Goal: Information Seeking & Learning: Learn about a topic

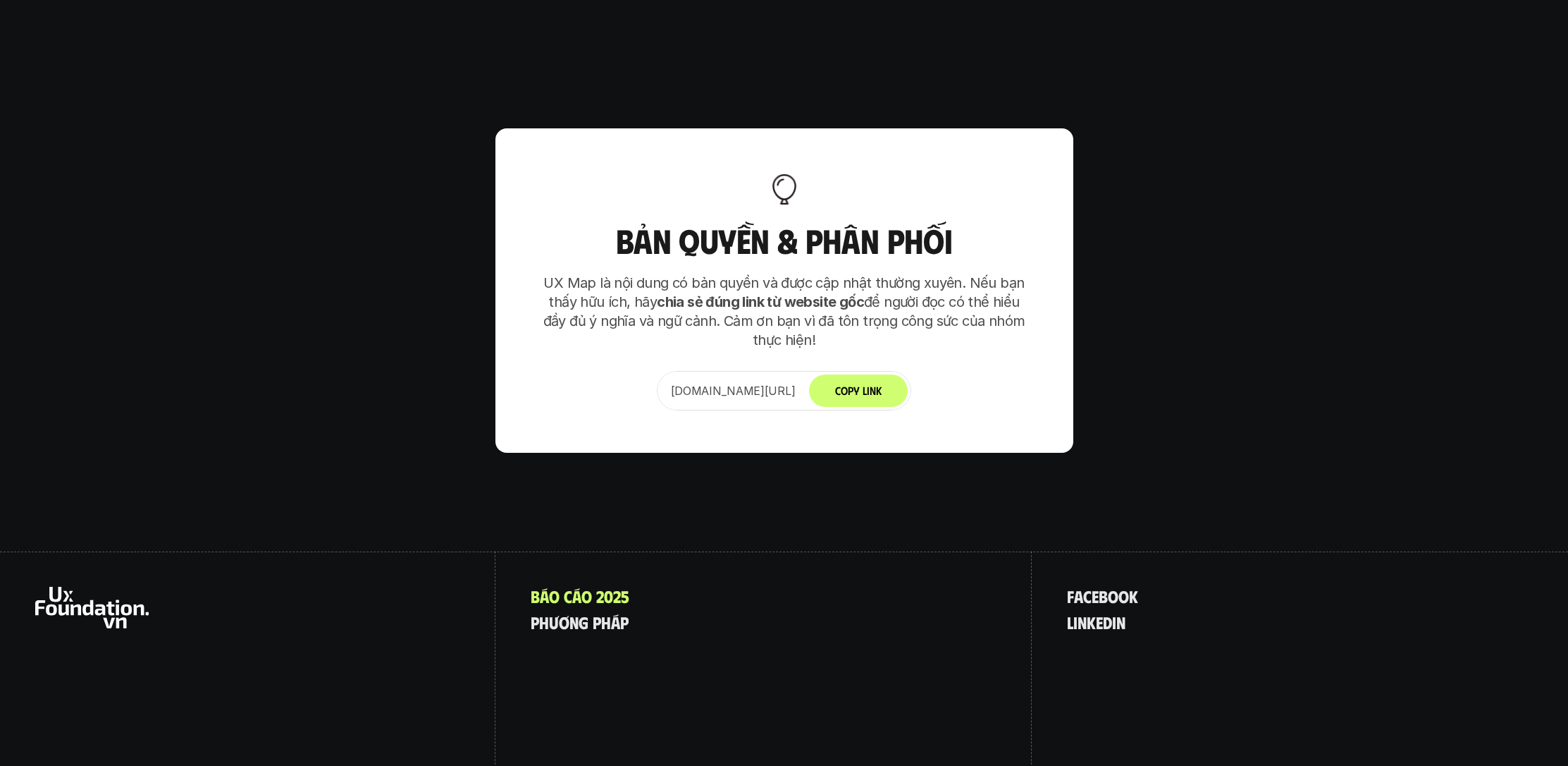
scroll to position [8511, 0]
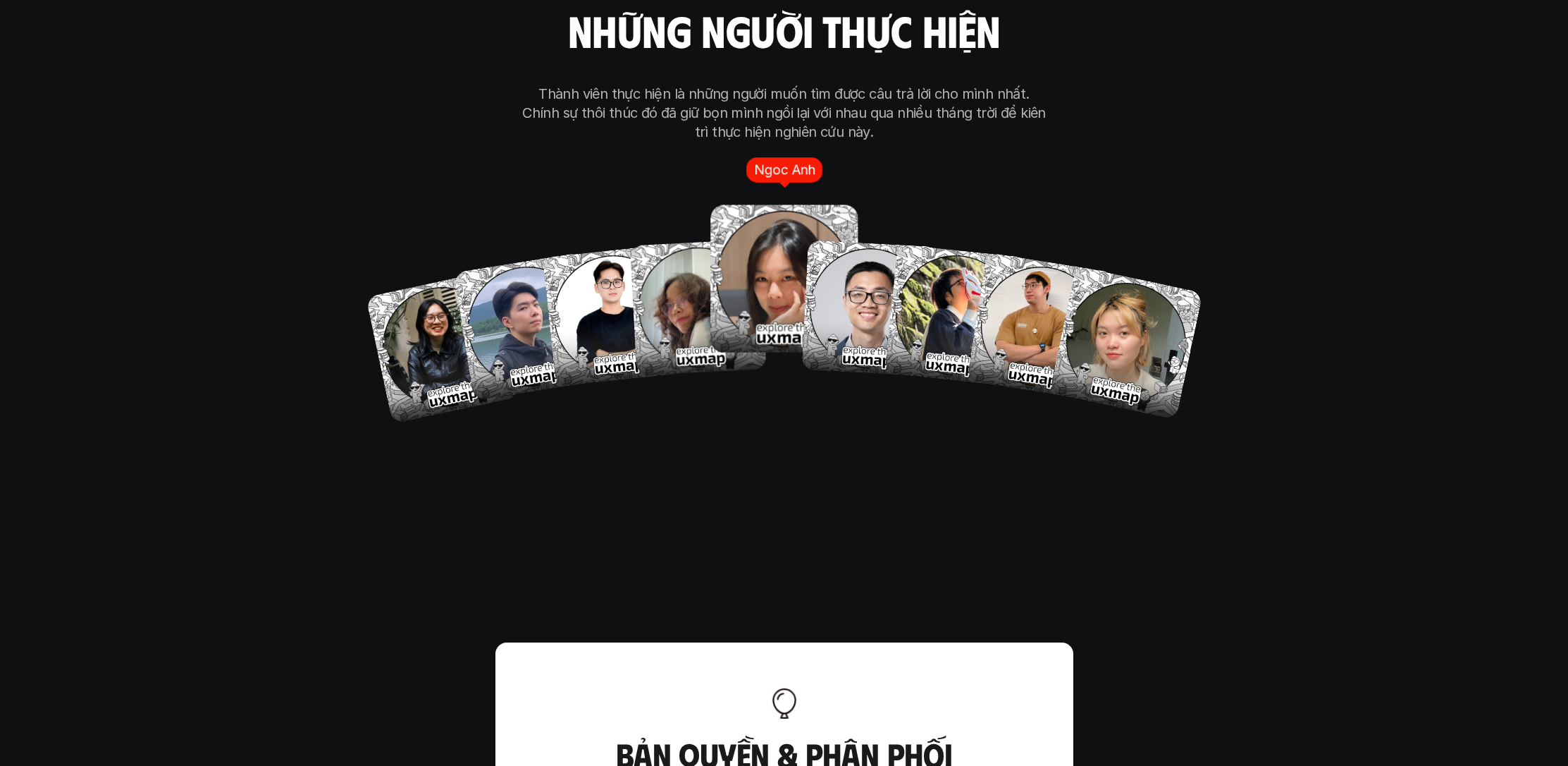
click at [730, 235] on img at bounding box center [784, 279] width 148 height 148
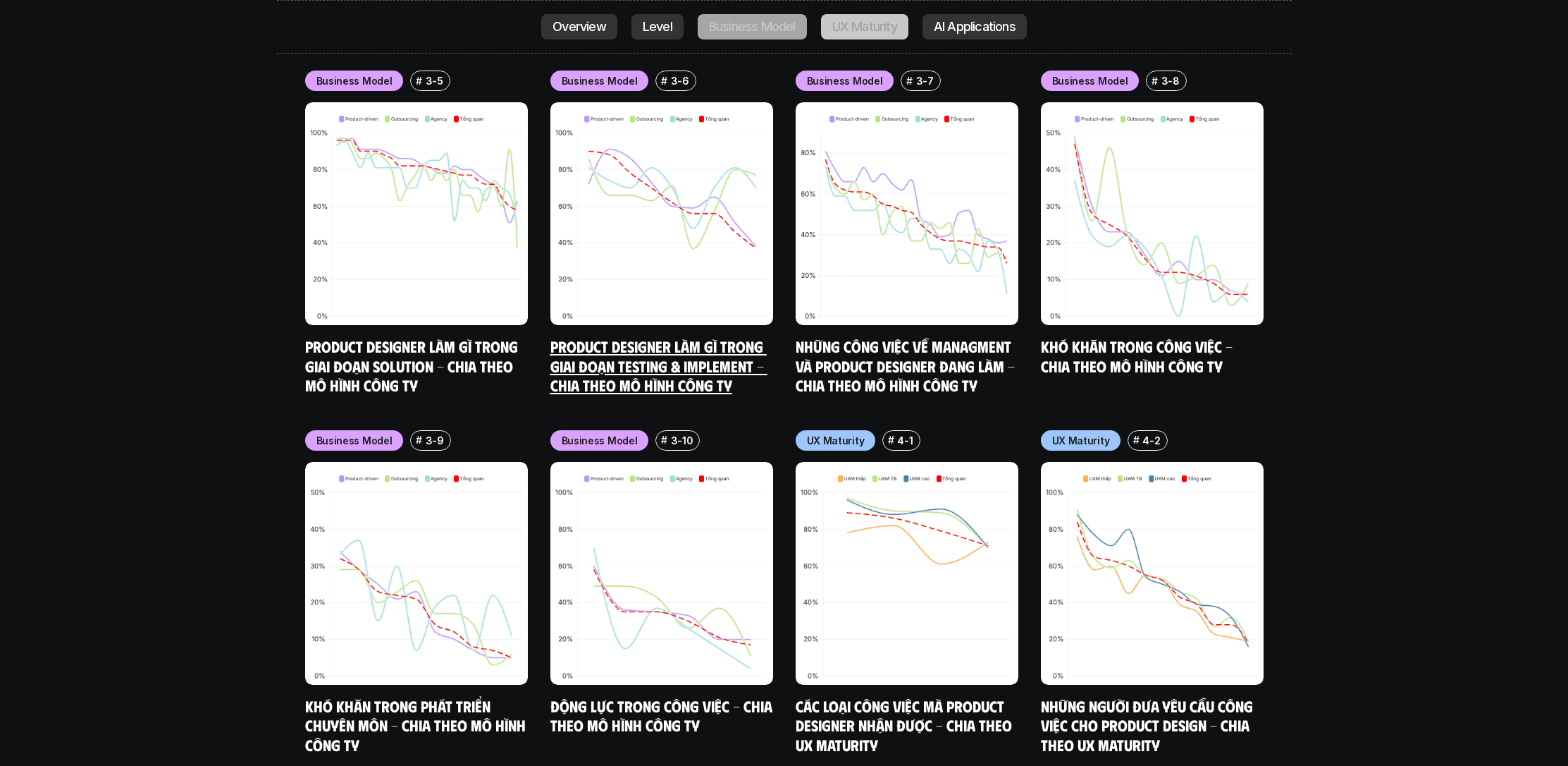
scroll to position [6328, 0]
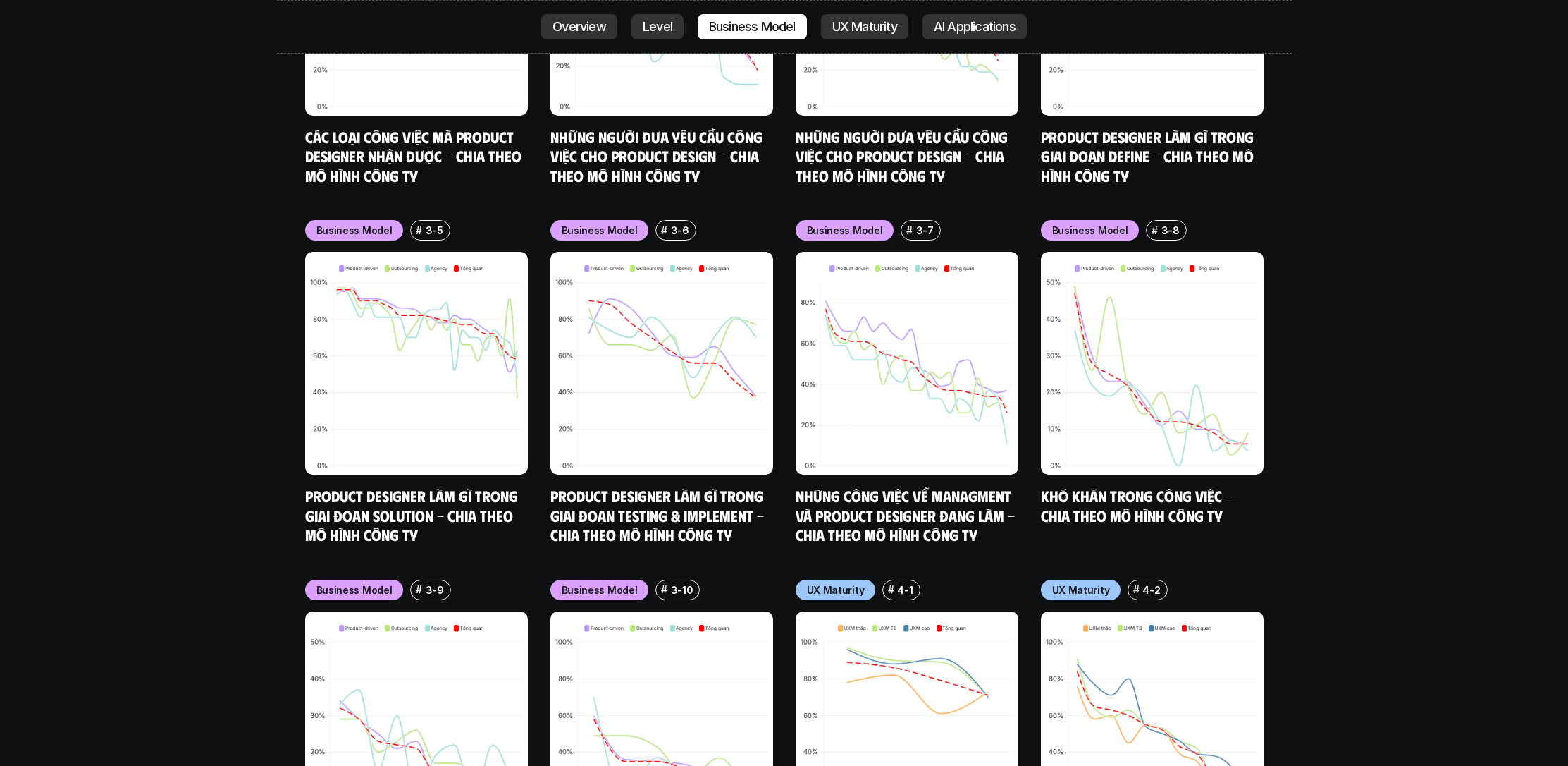
click at [649, 28] on p "Level" at bounding box center [657, 27] width 30 height 14
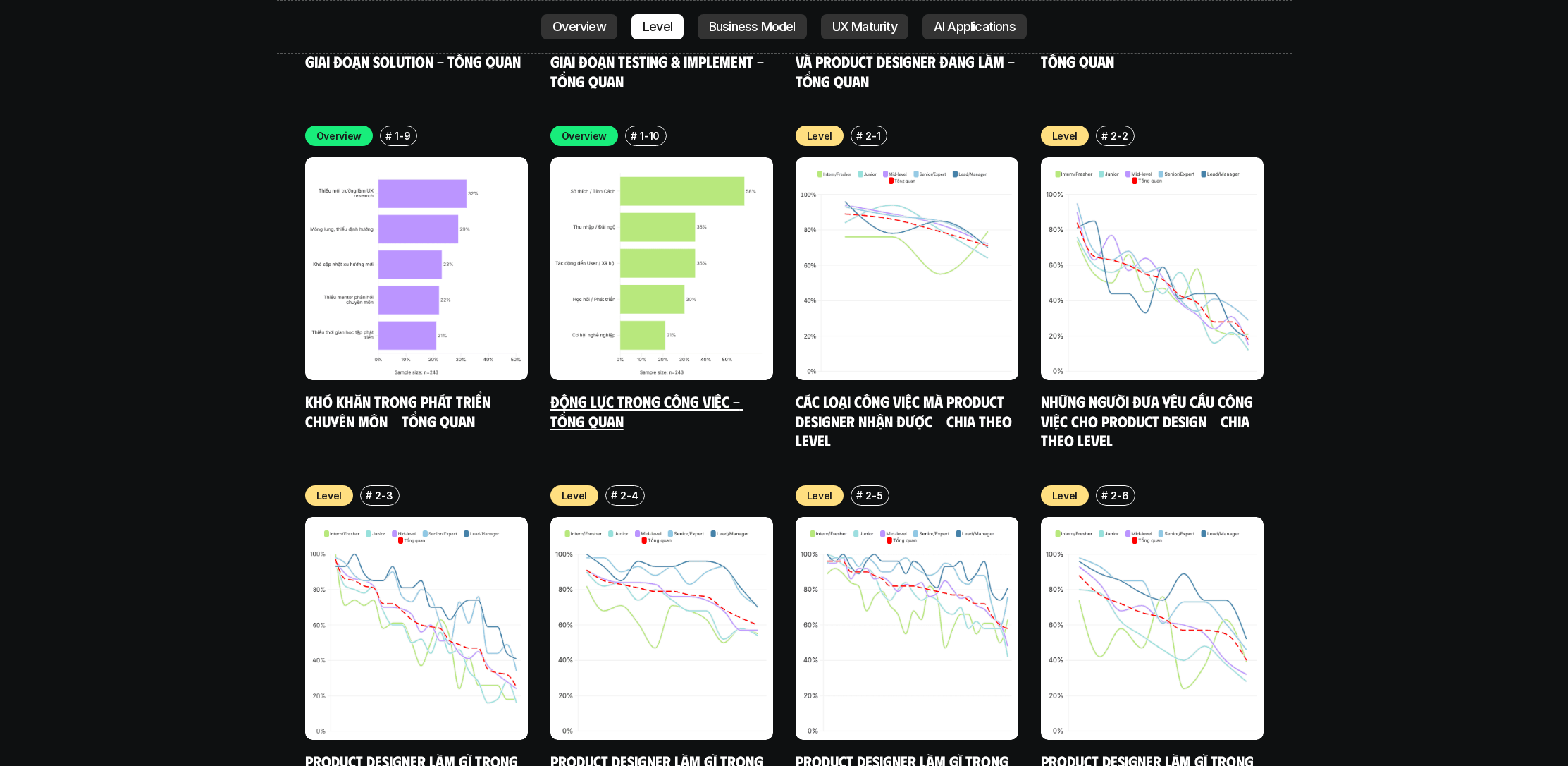
scroll to position [4980, 0]
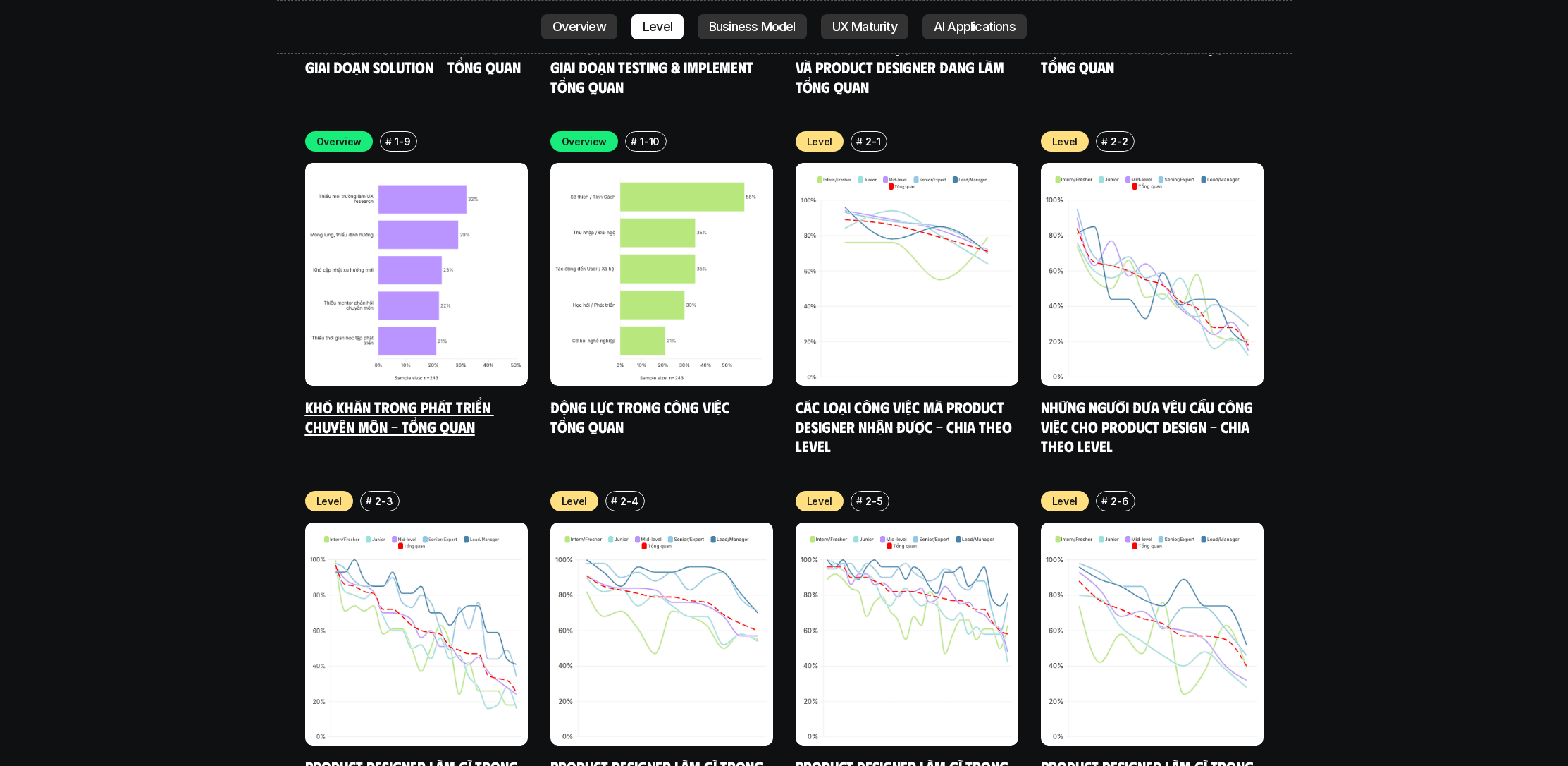
click at [425, 185] on img at bounding box center [416, 274] width 222 height 222
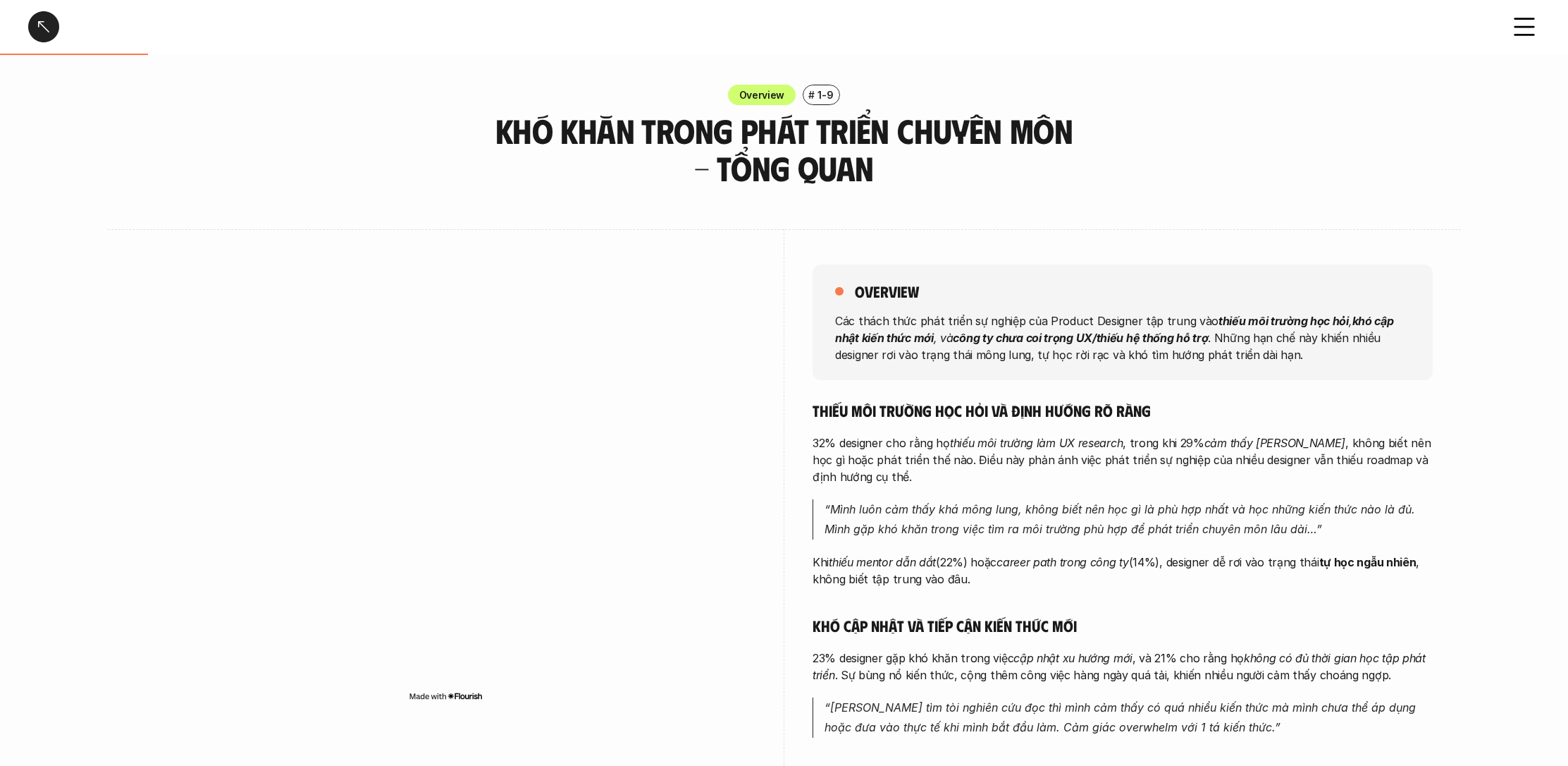
click at [45, 28] on div at bounding box center [43, 27] width 31 height 31
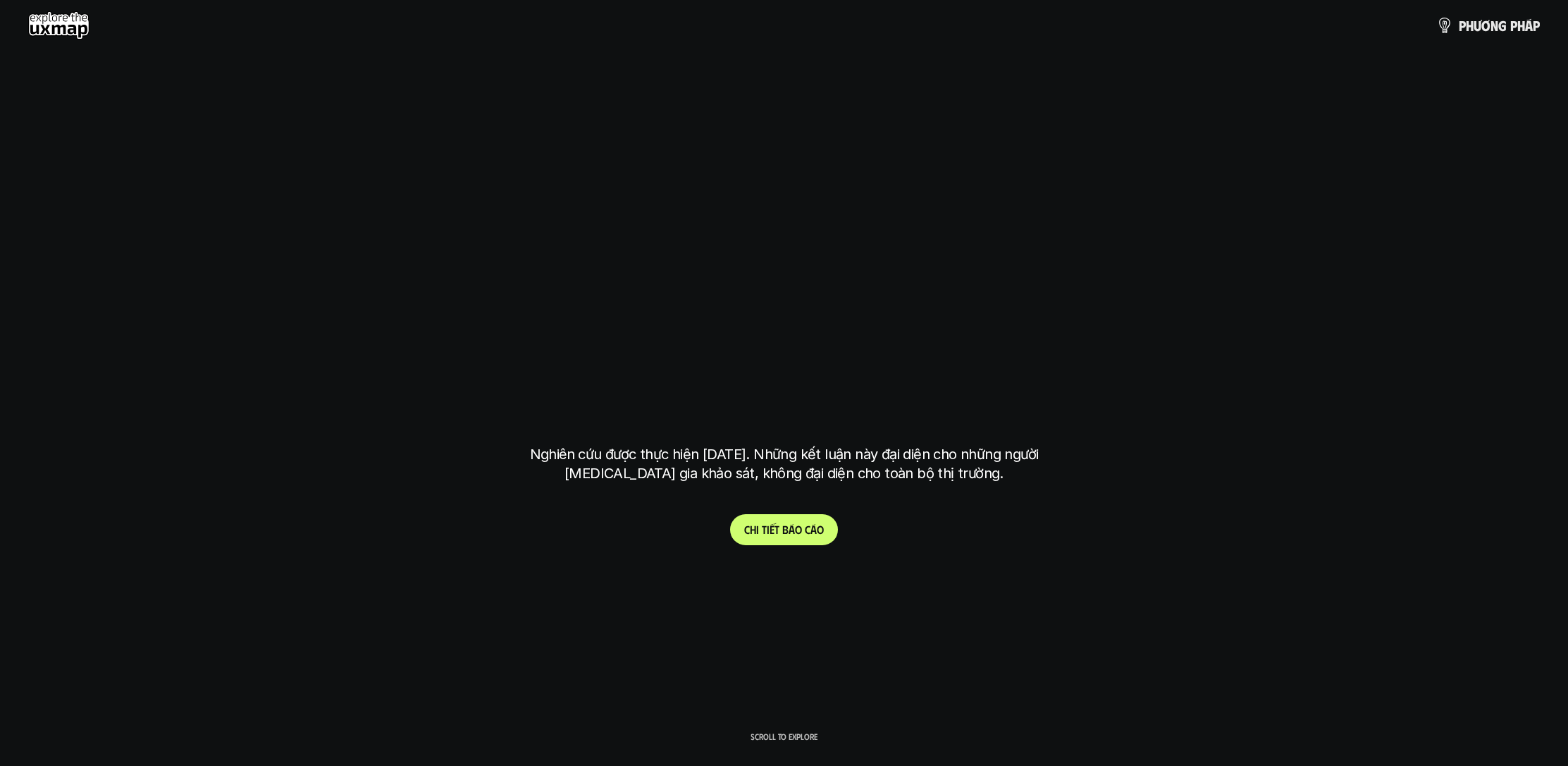
scroll to position [4248, 0]
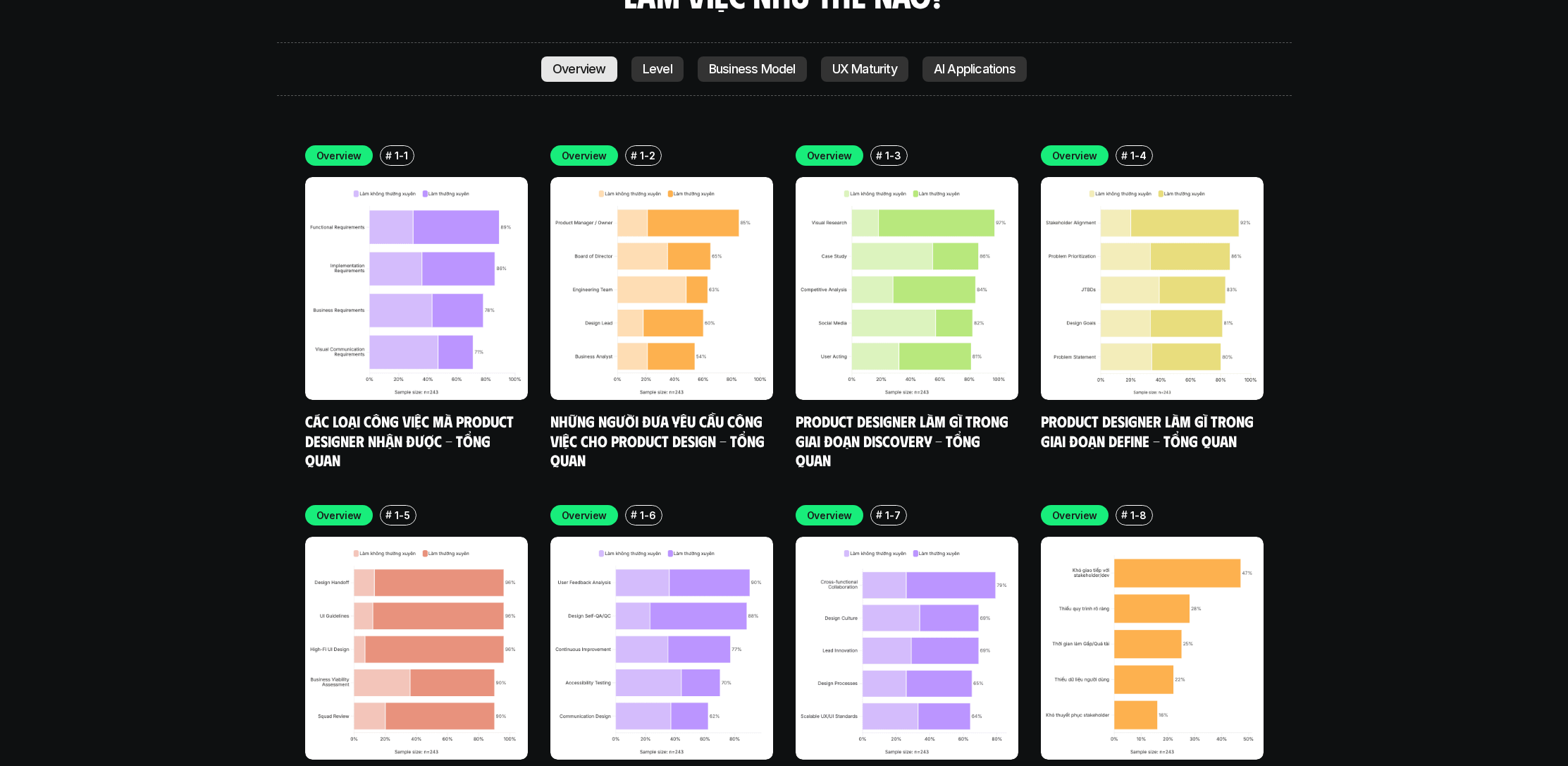
click at [582, 62] on p "Overview" at bounding box center [579, 69] width 54 height 14
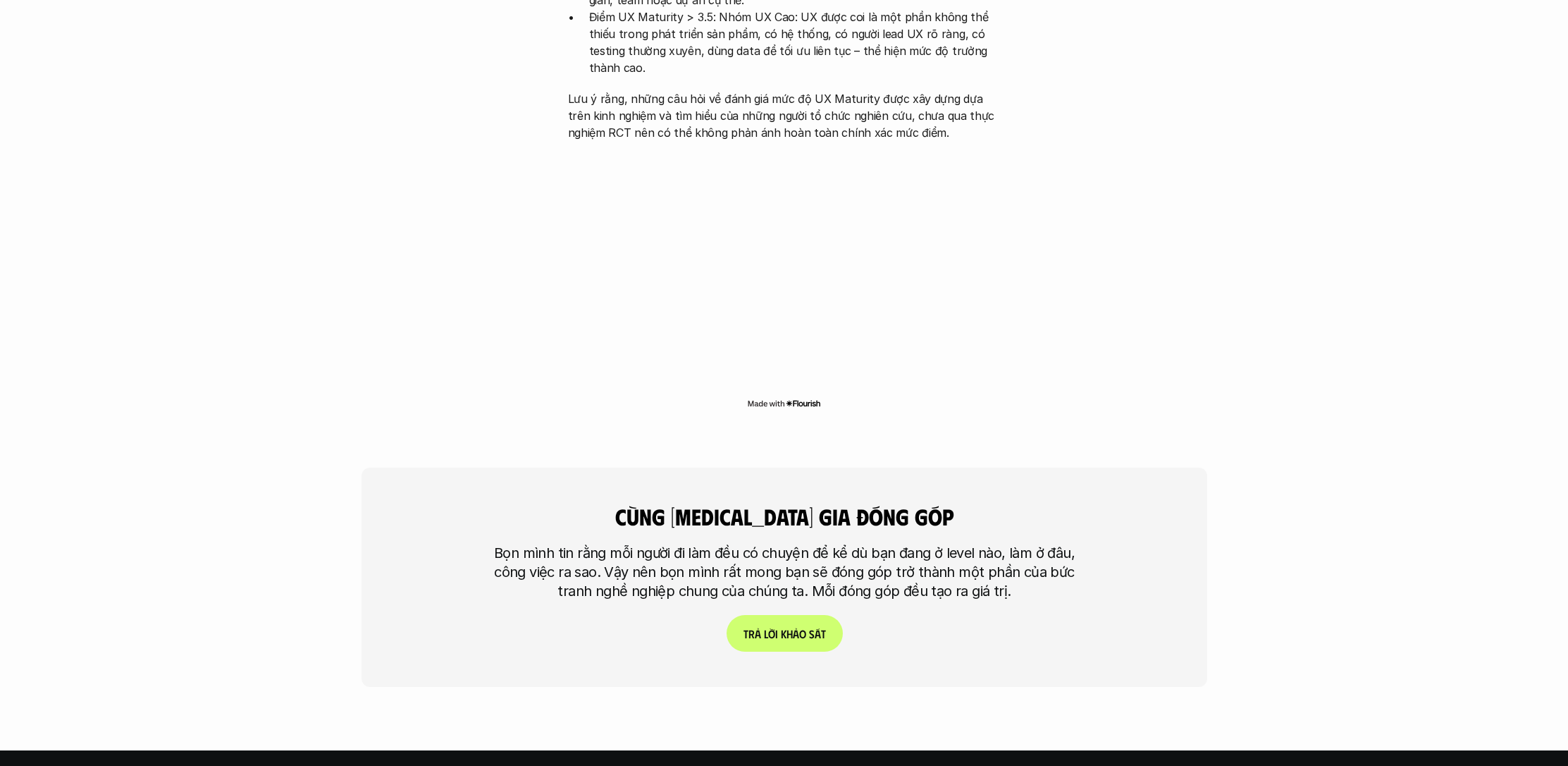
scroll to position [3284, 0]
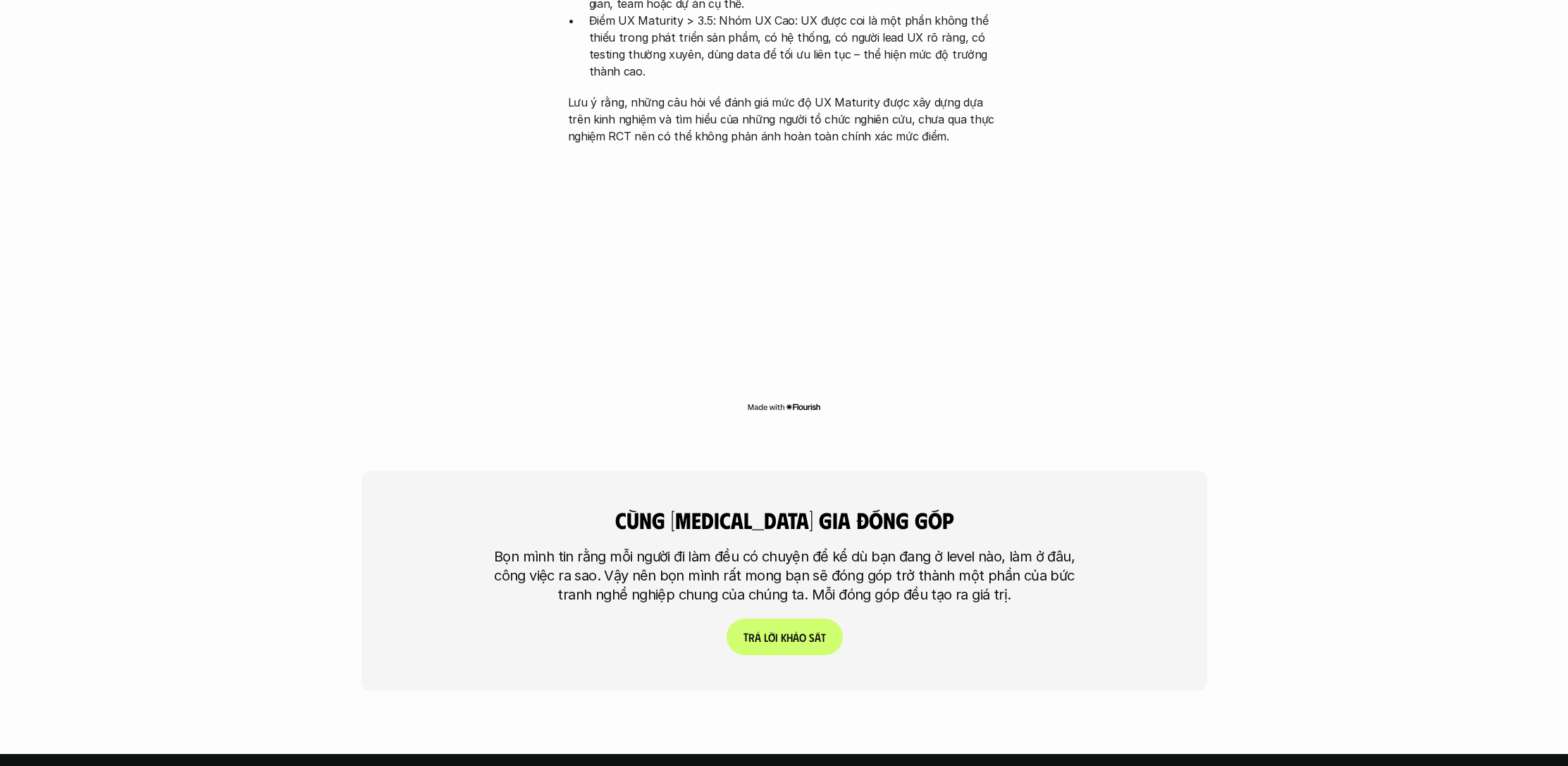
click at [790, 631] on p "T r ả l ờ i k h ả o s á t" at bounding box center [784, 637] width 82 height 13
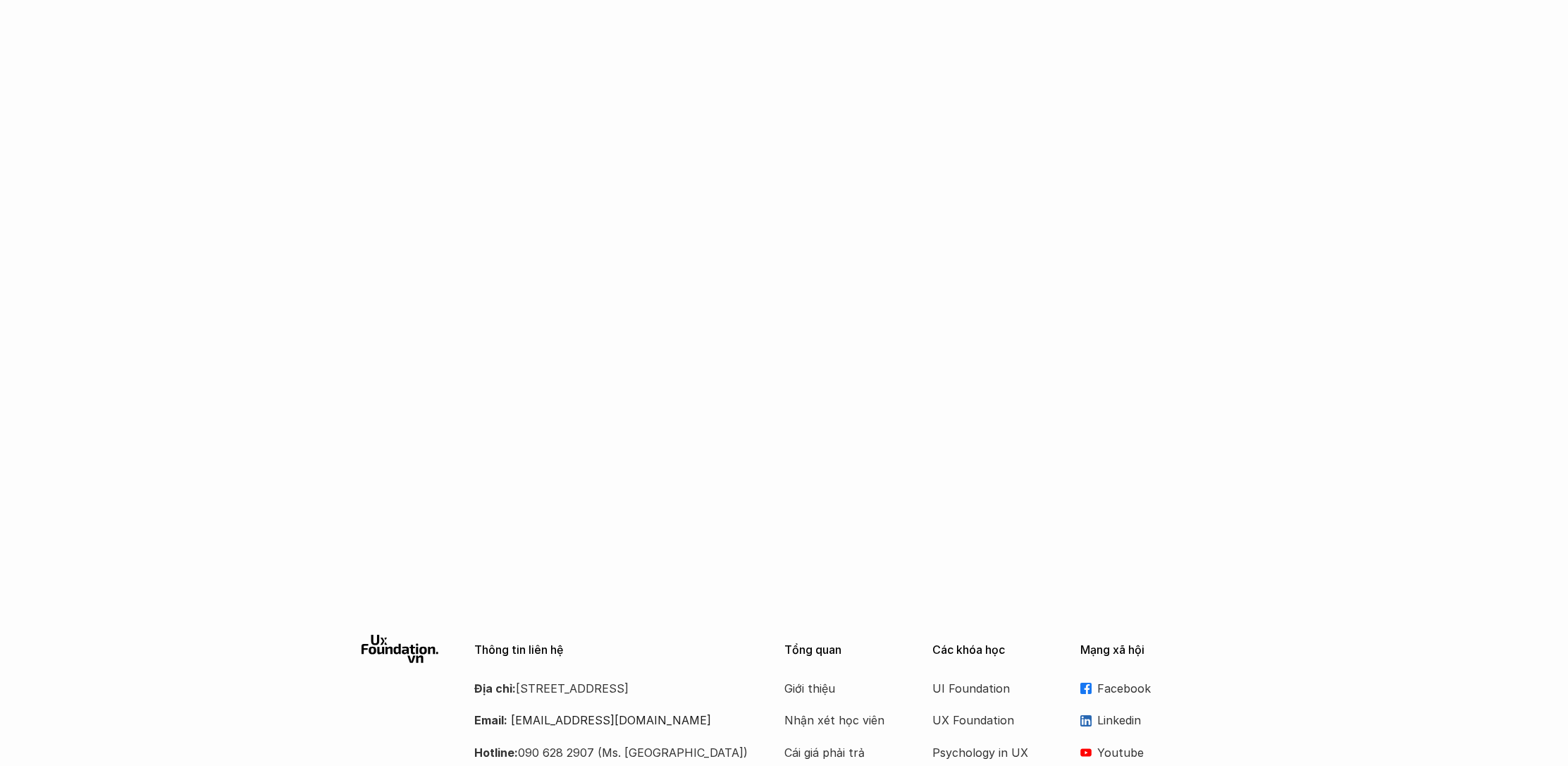
scroll to position [1110, 0]
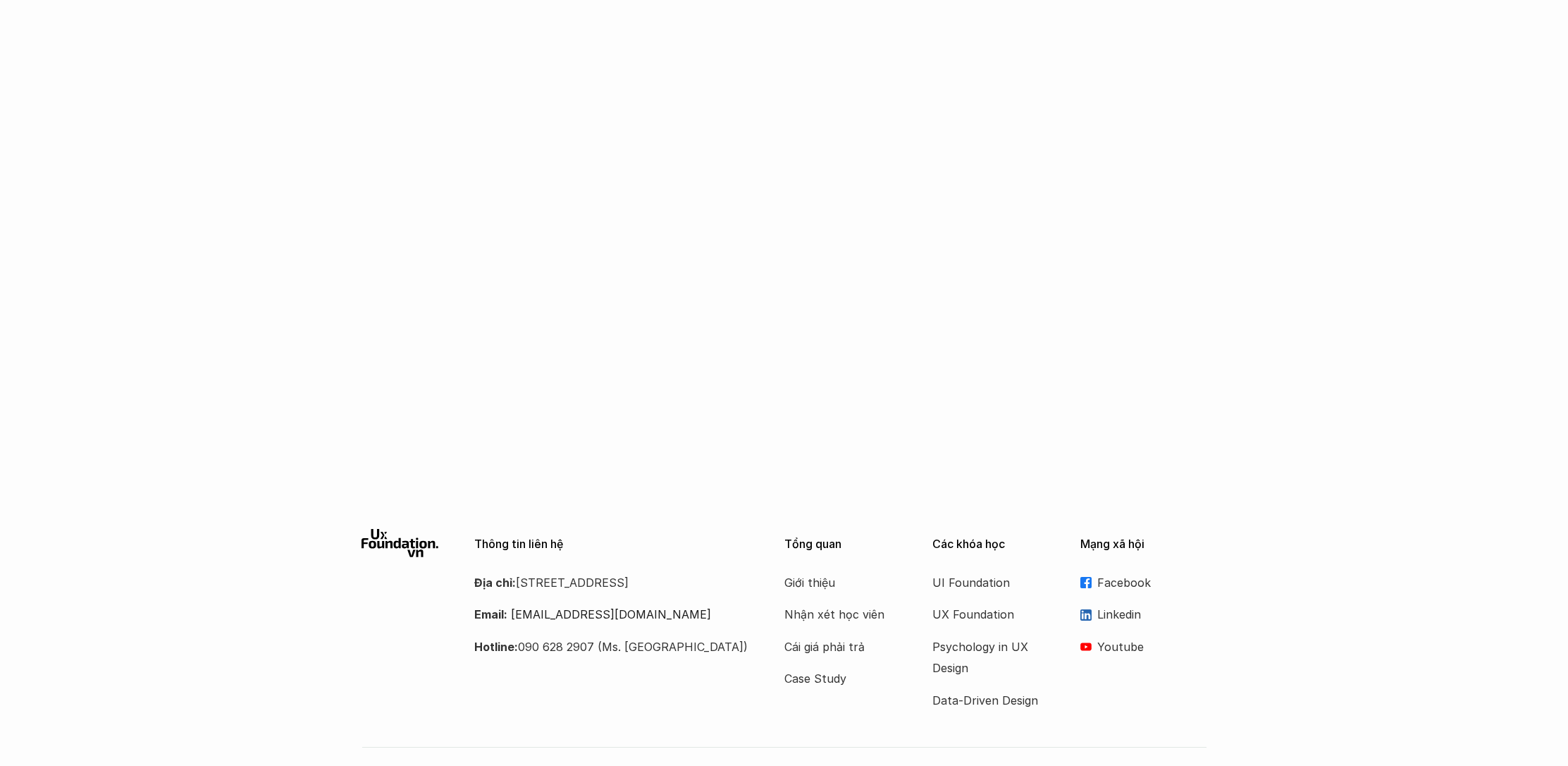
click at [386, 529] on use at bounding box center [399, 543] width 77 height 28
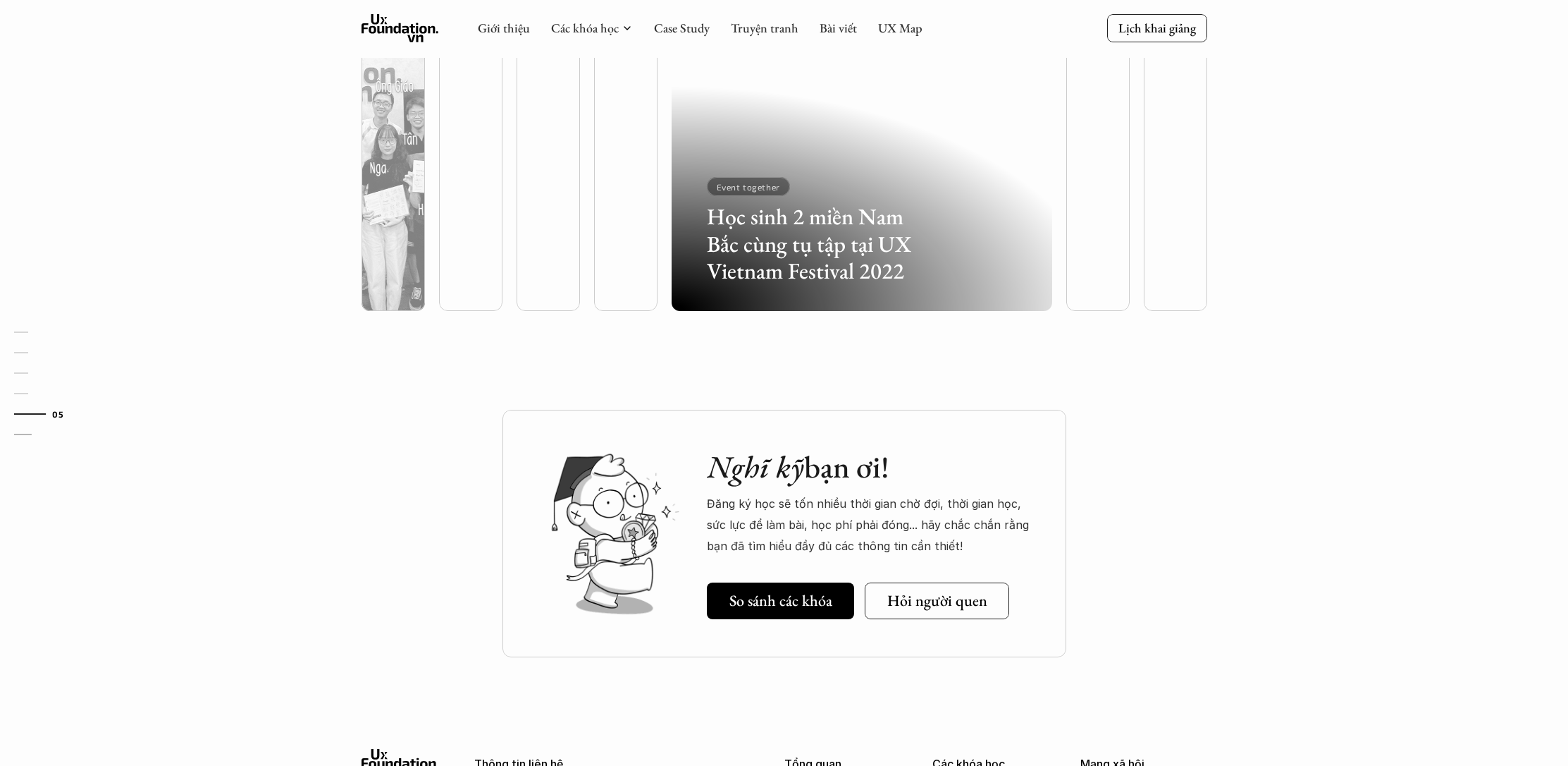
scroll to position [3761, 0]
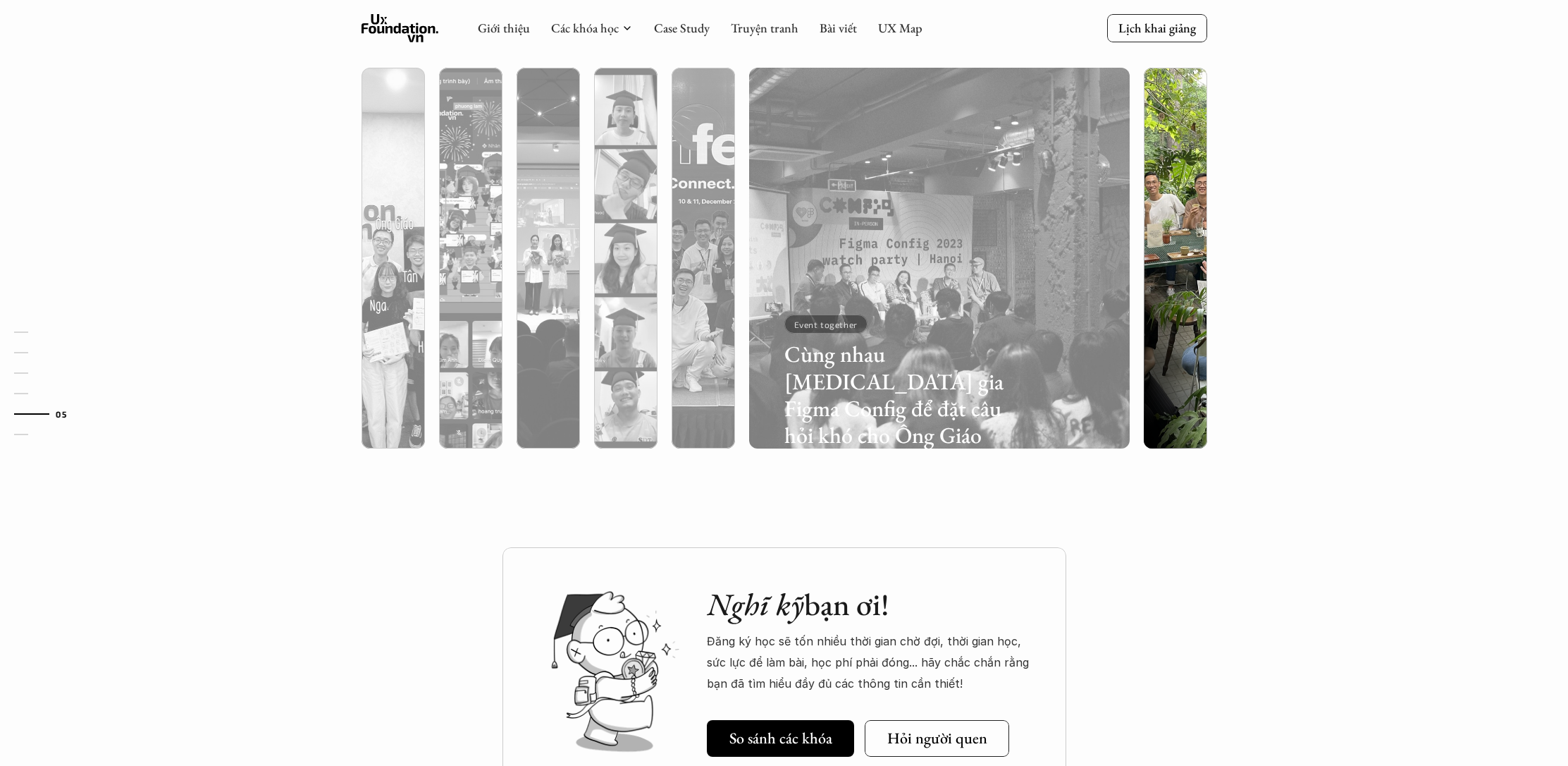
drag, startPoint x: 816, startPoint y: 300, endPoint x: 1164, endPoint y: 332, distance: 349.5
click at [1179, 332] on div at bounding box center [1292, 366] width 227 height 102
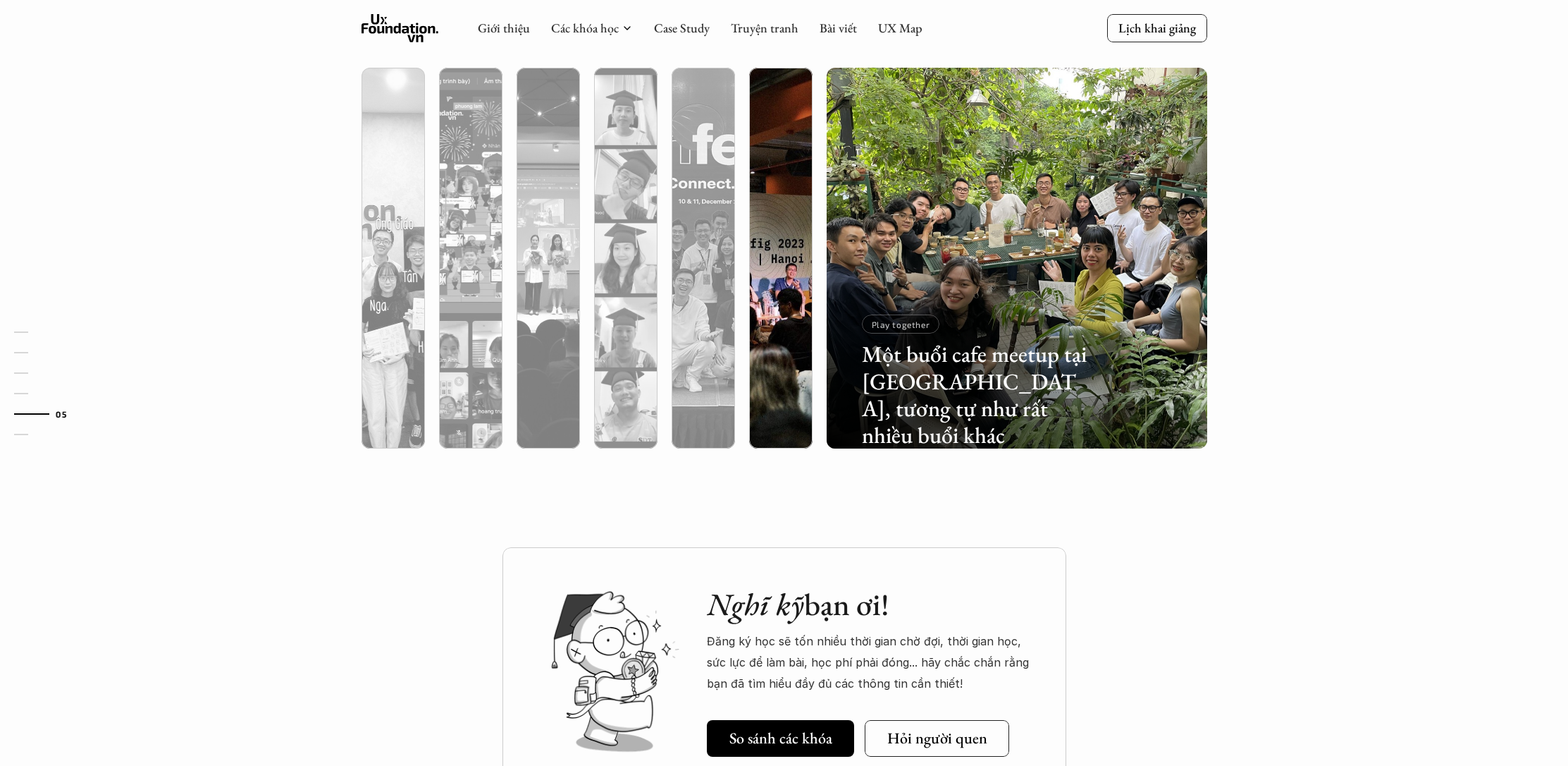
click at [778, 364] on div at bounding box center [781, 333] width 63 height 230
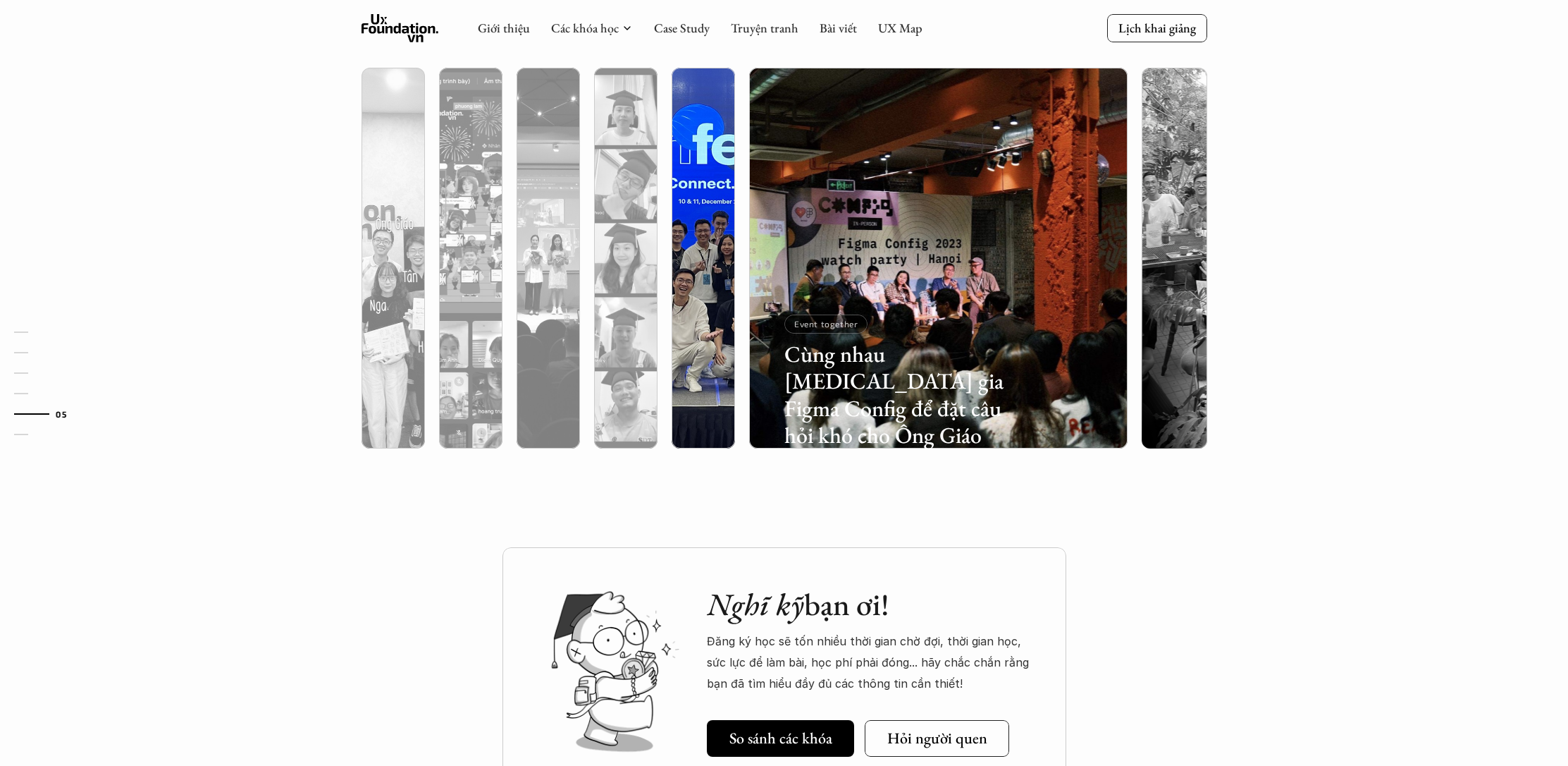
click at [711, 348] on div at bounding box center [820, 366] width 227 height 102
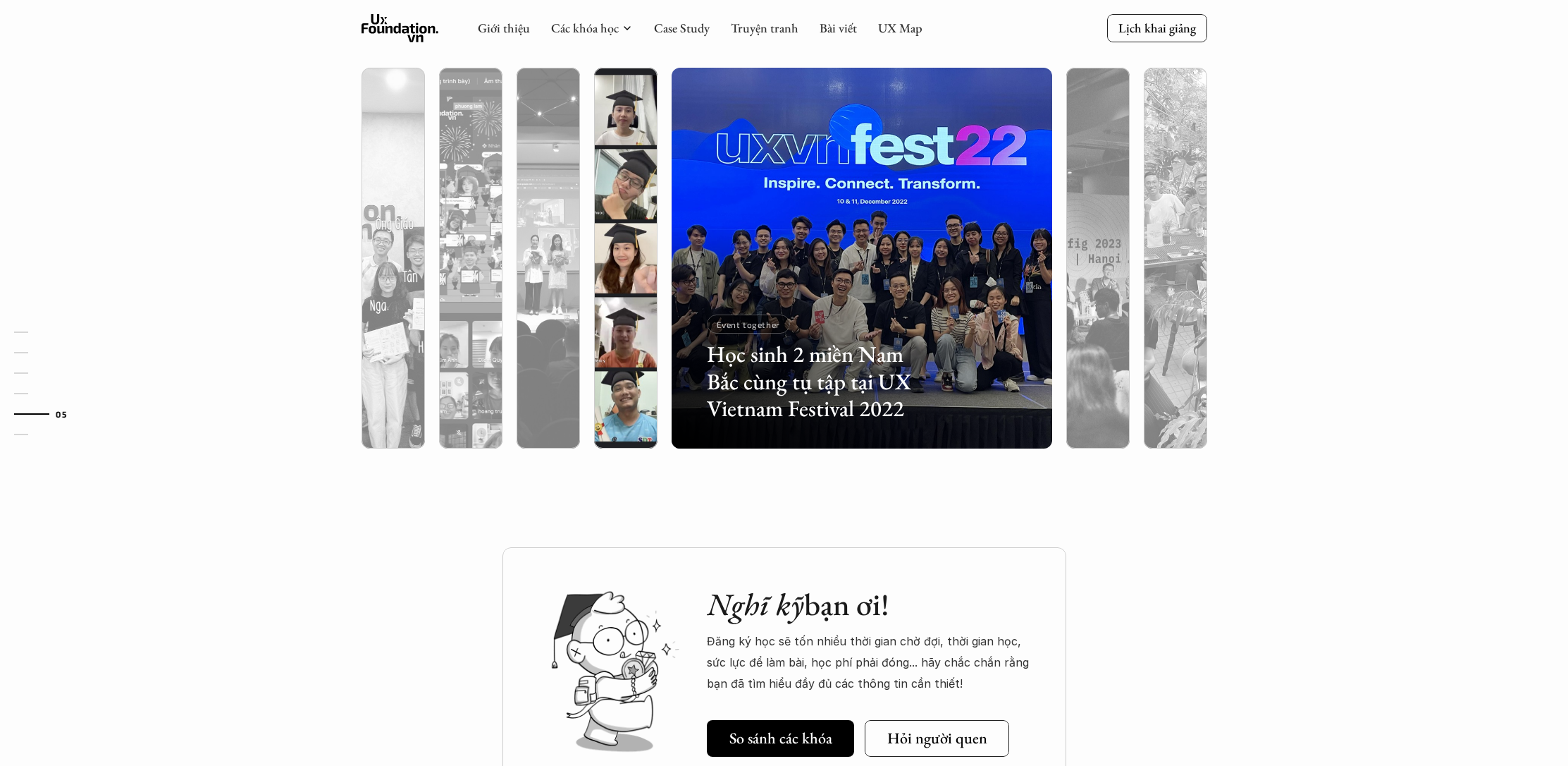
click at [635, 360] on div at bounding box center [742, 366] width 227 height 102
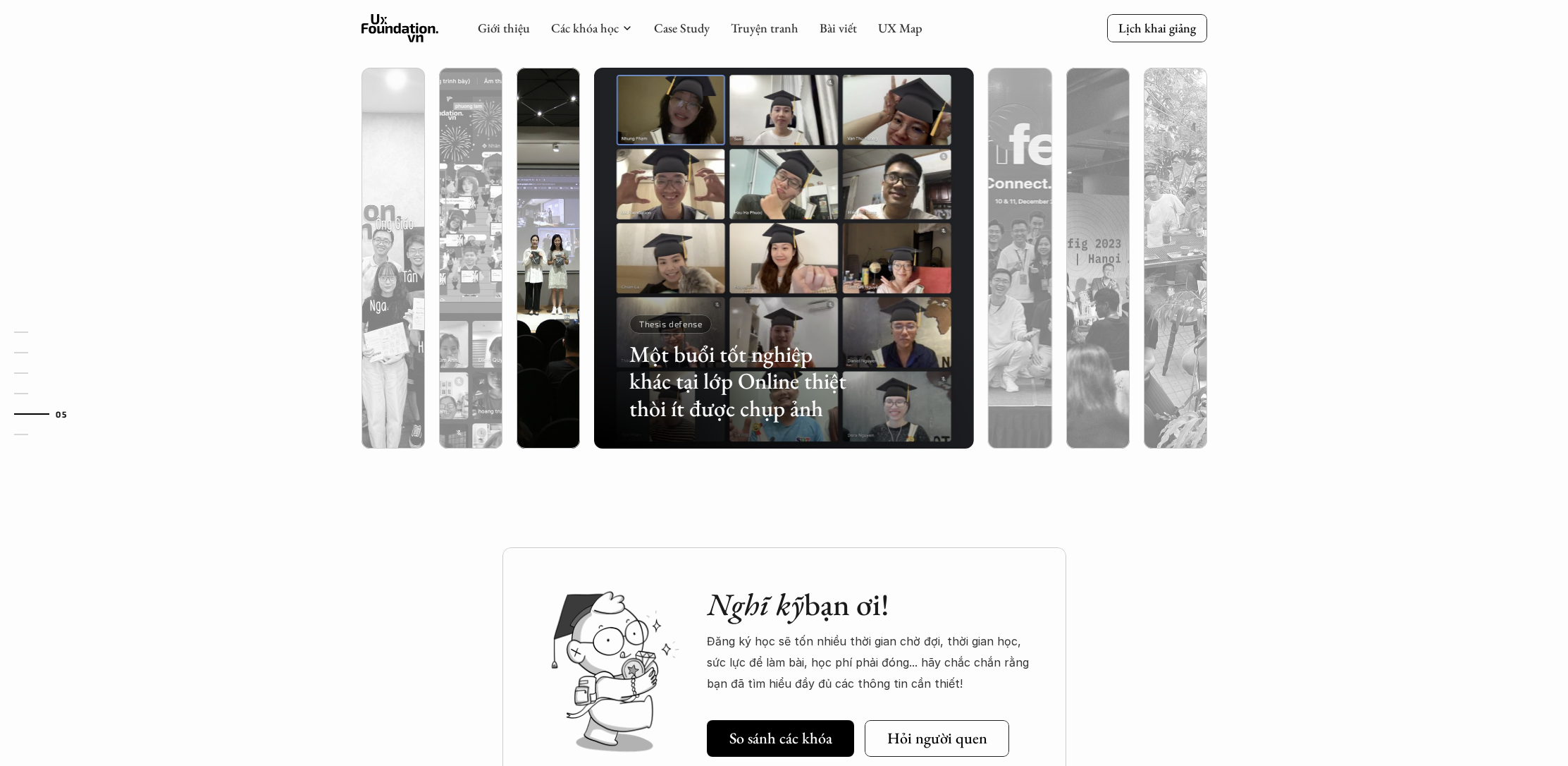
click at [560, 376] on div at bounding box center [665, 366] width 227 height 102
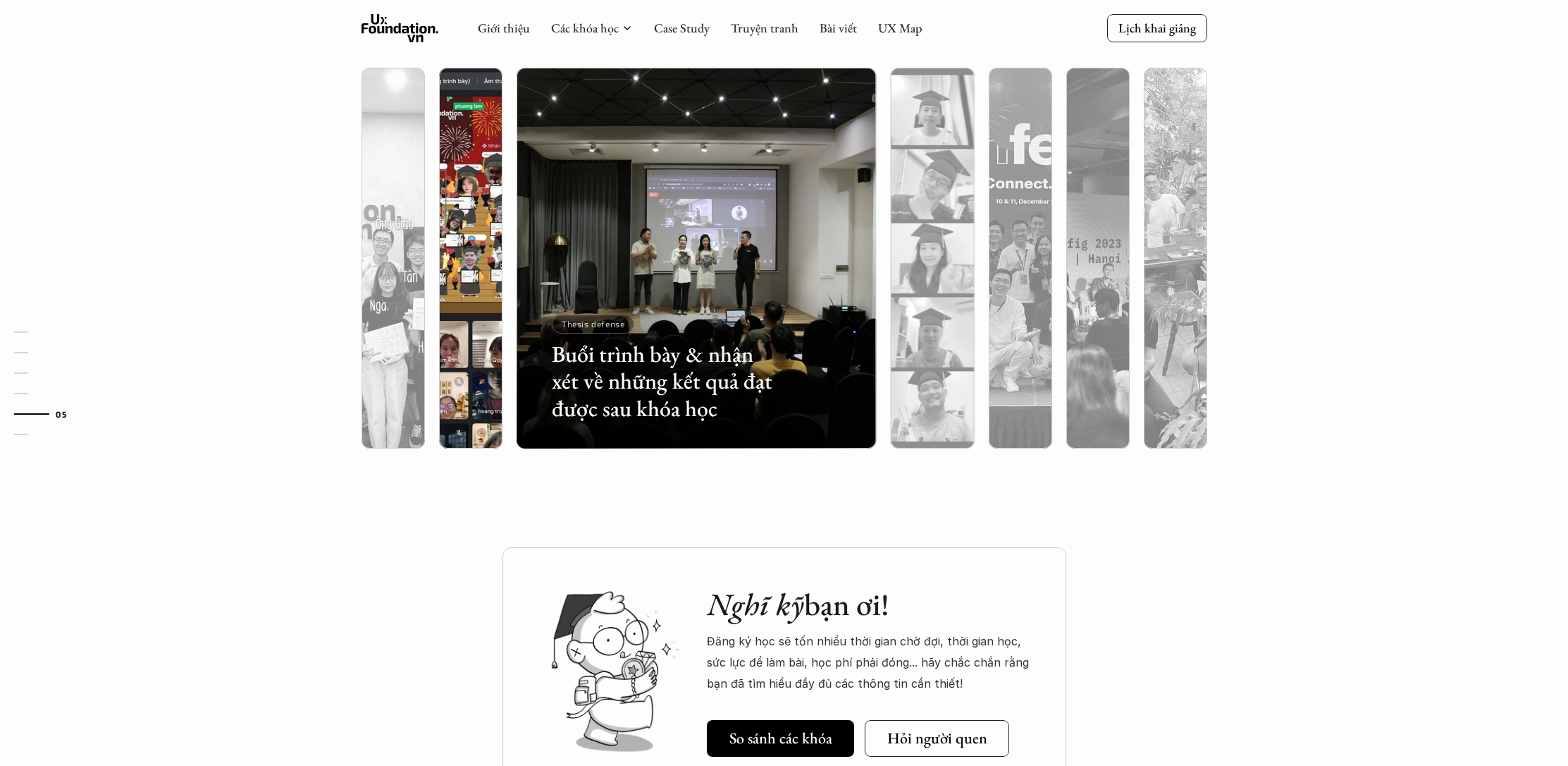
click at [478, 384] on div at bounding box center [587, 366] width 227 height 102
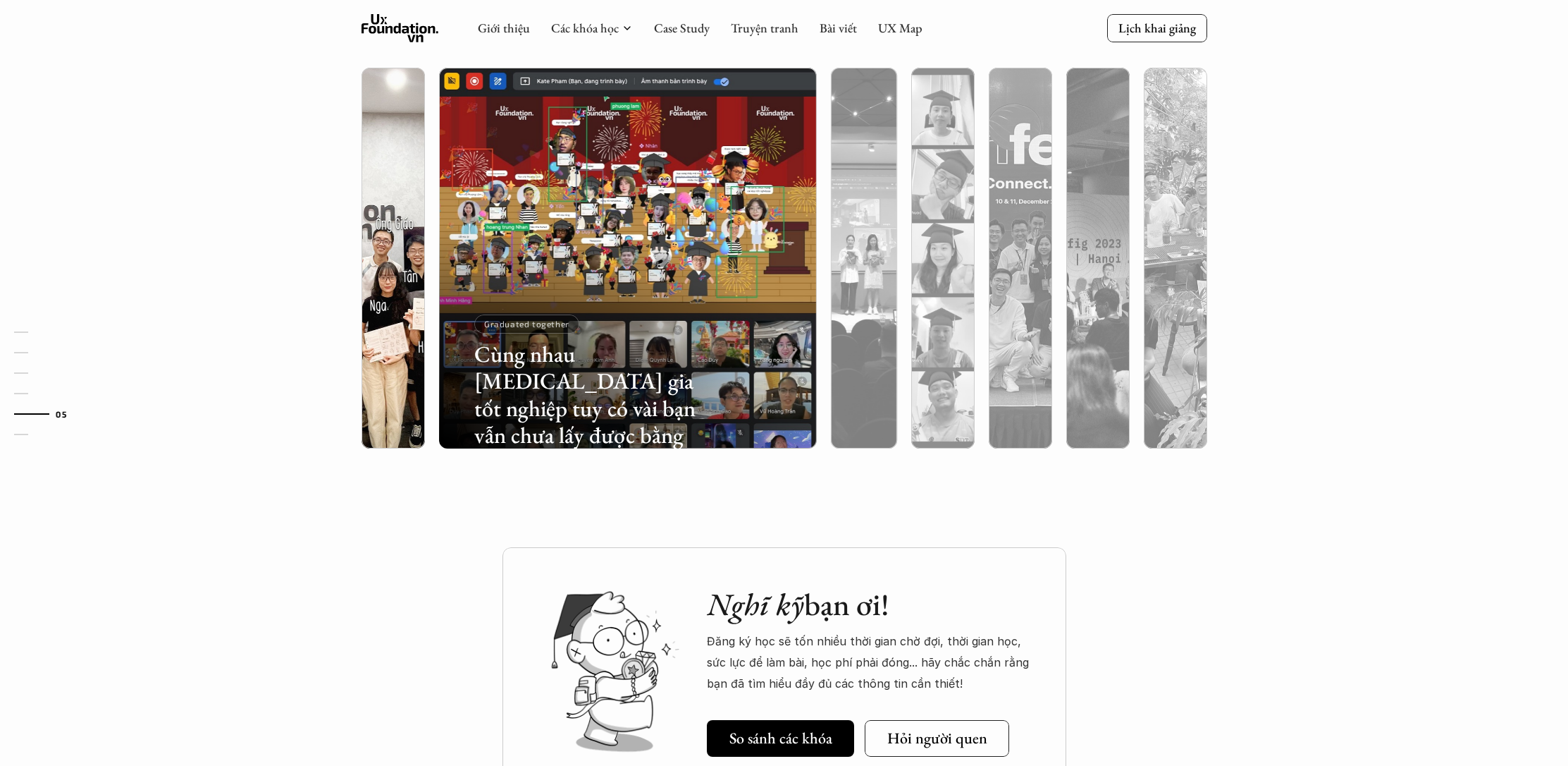
click at [405, 388] on div at bounding box center [510, 366] width 227 height 102
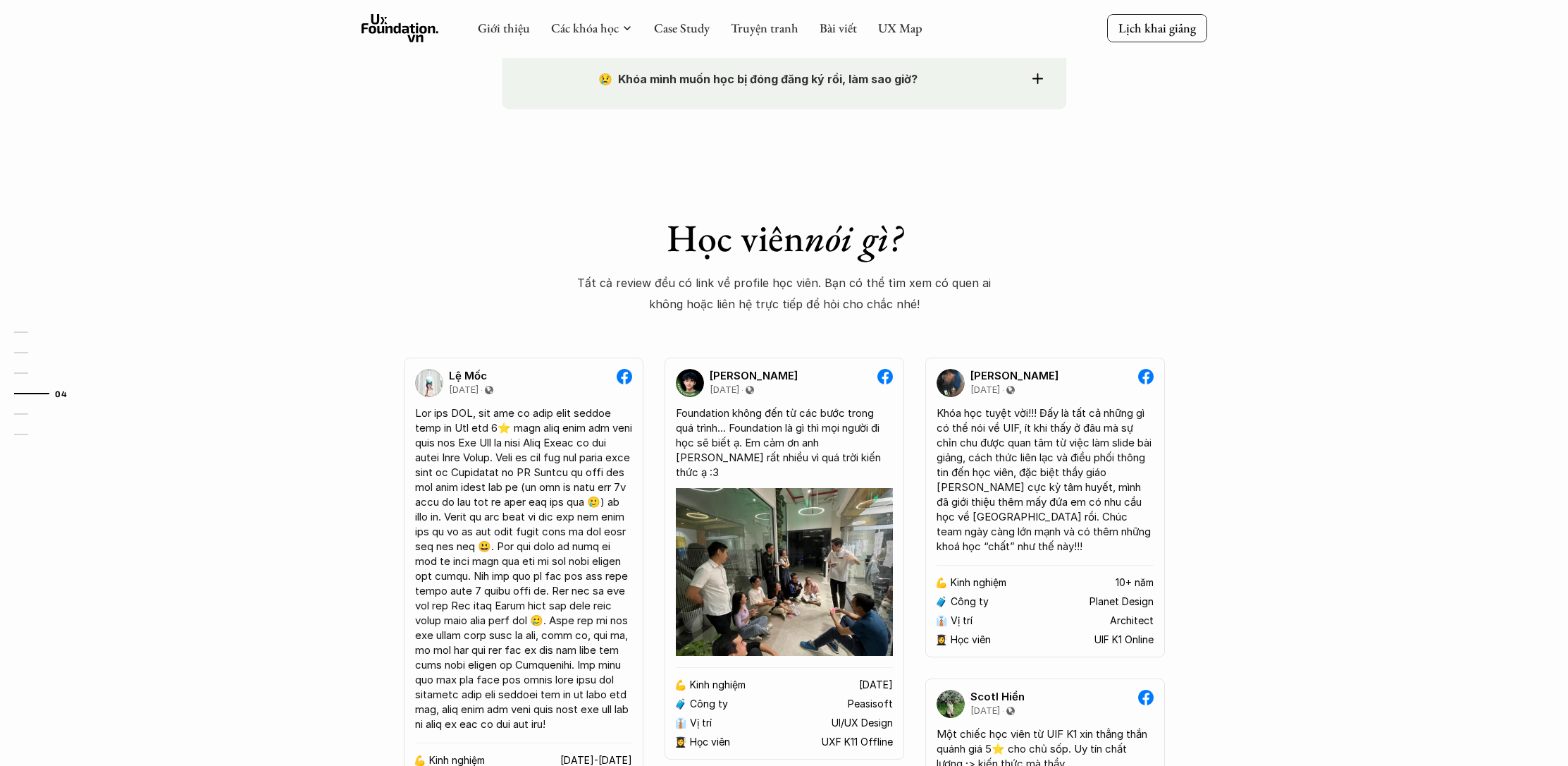
scroll to position [1631, 0]
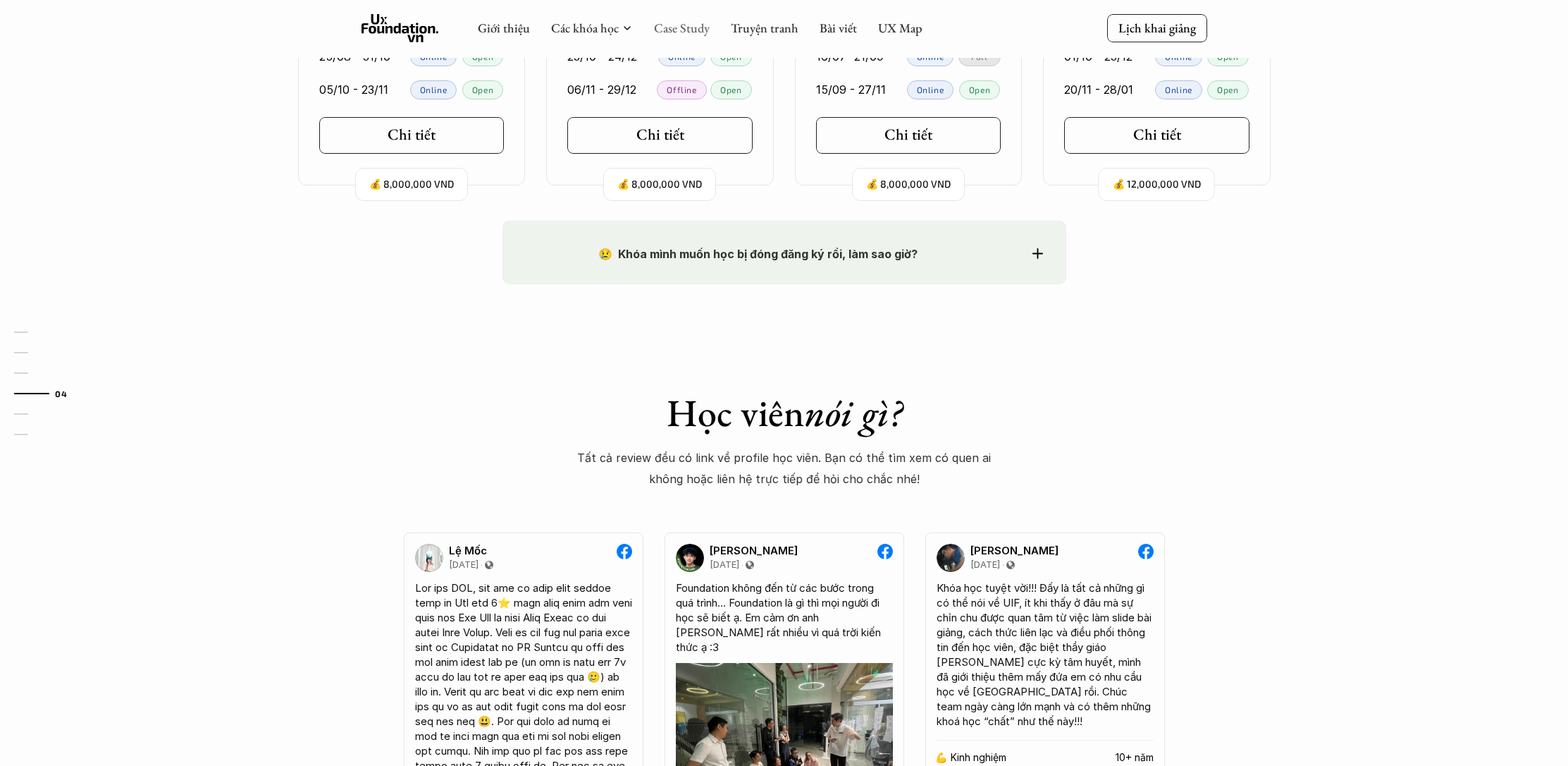
click at [681, 23] on link "Case Study" at bounding box center [682, 28] width 56 height 17
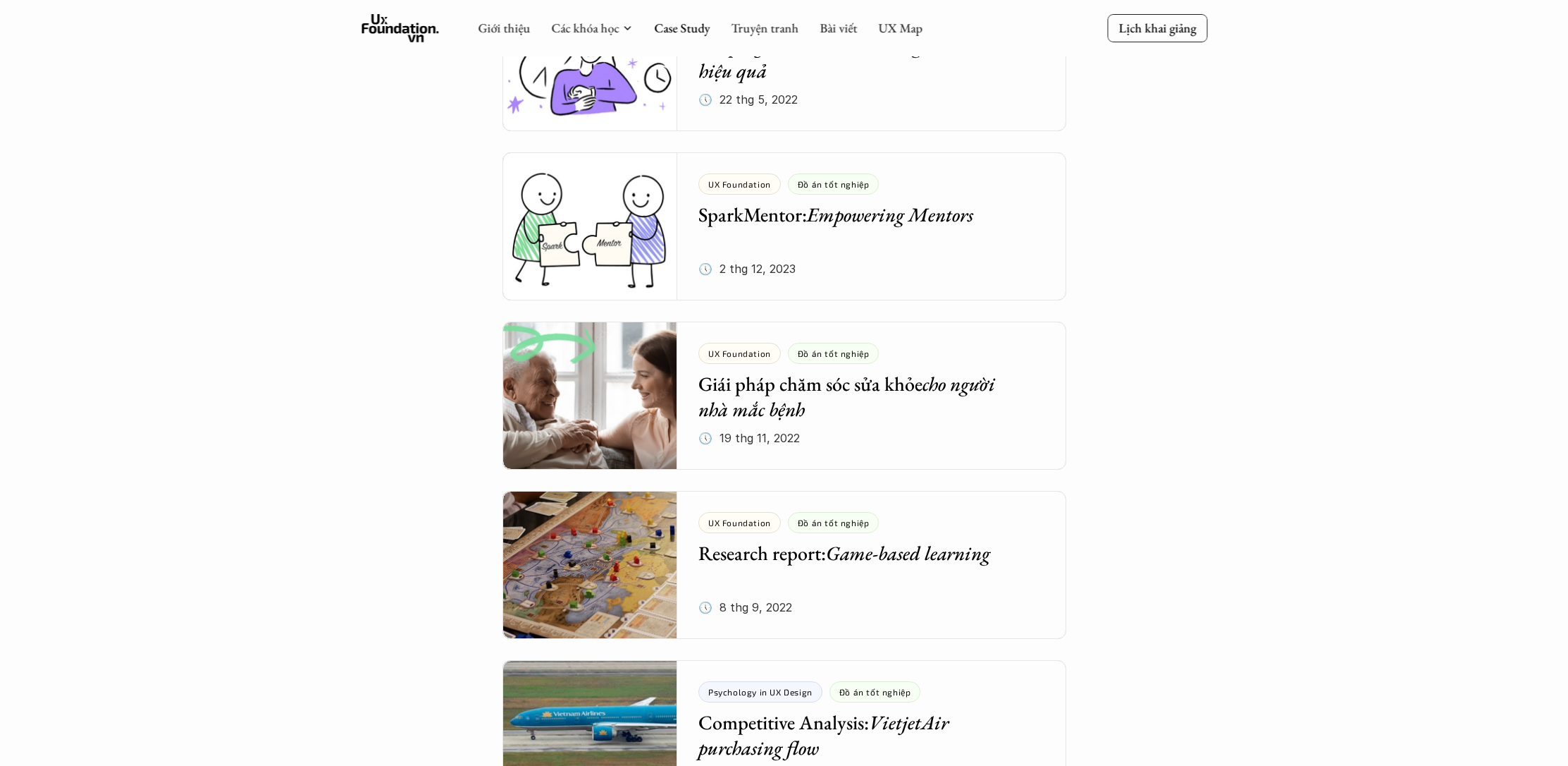
scroll to position [3921, 0]
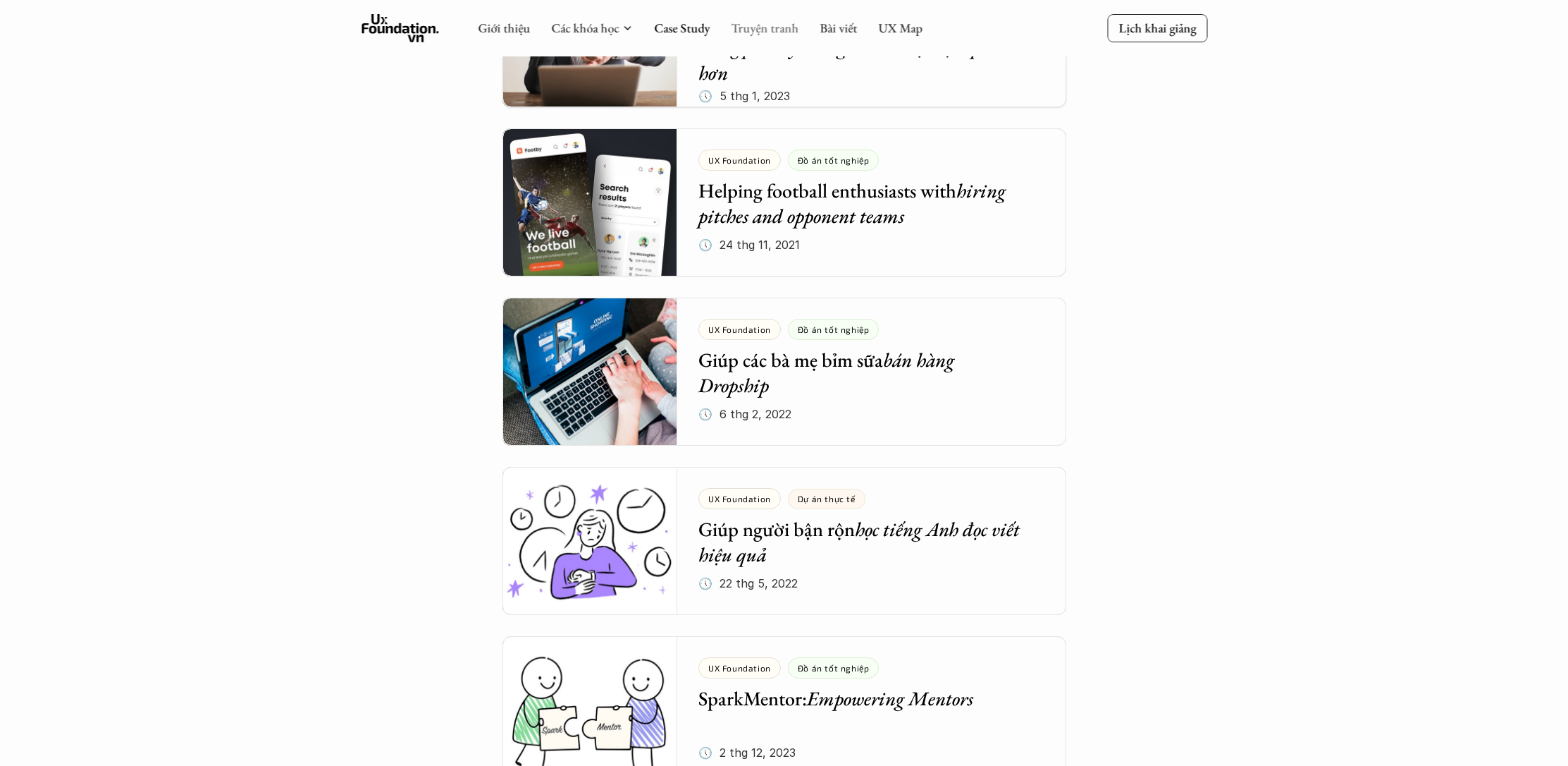
click at [743, 30] on link "Truyện tranh" at bounding box center [765, 28] width 68 height 17
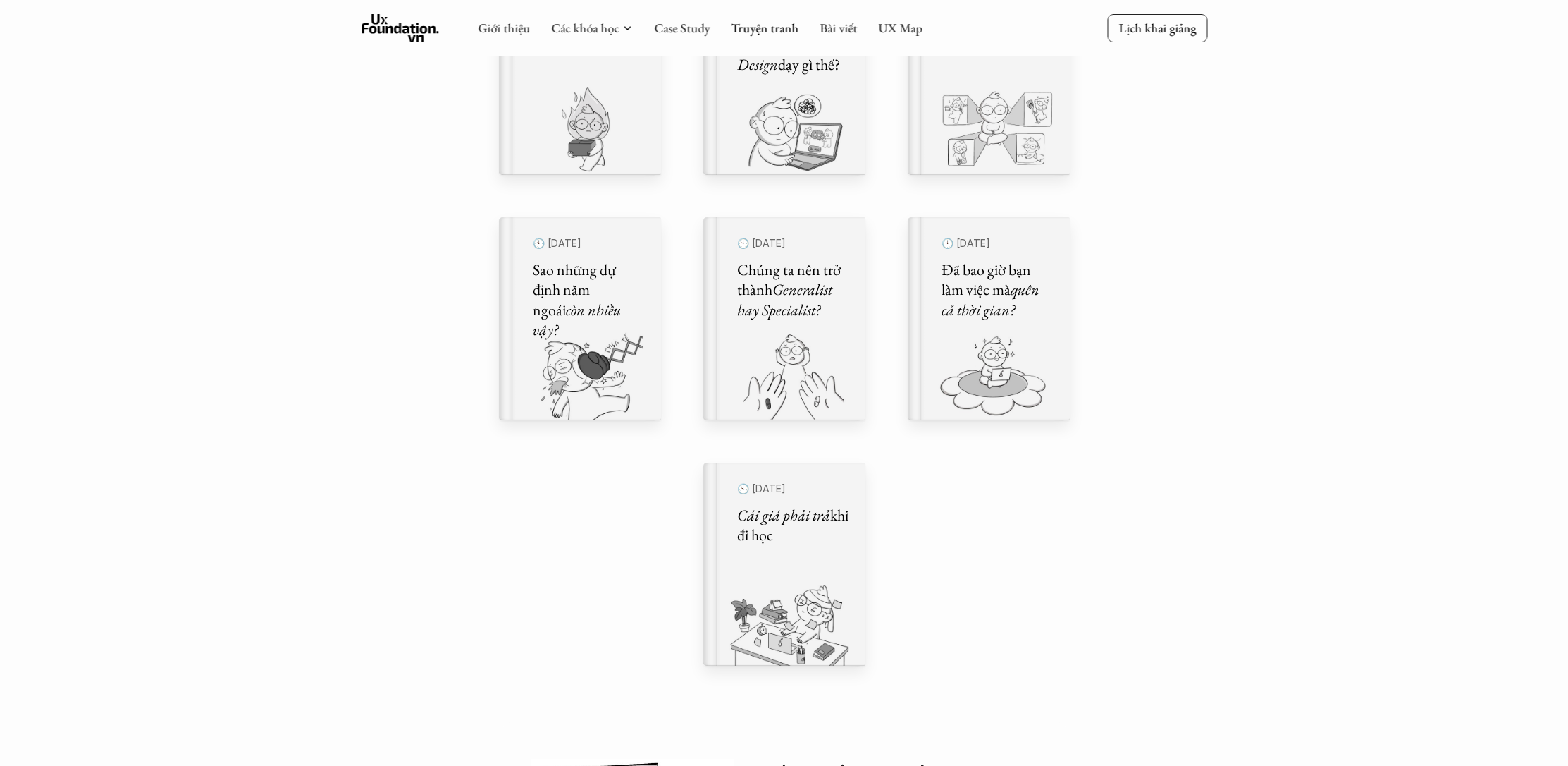
scroll to position [791, 0]
click at [816, 518] on h5 "Cái giá phải trả khi đi học" at bounding box center [776, 523] width 113 height 45
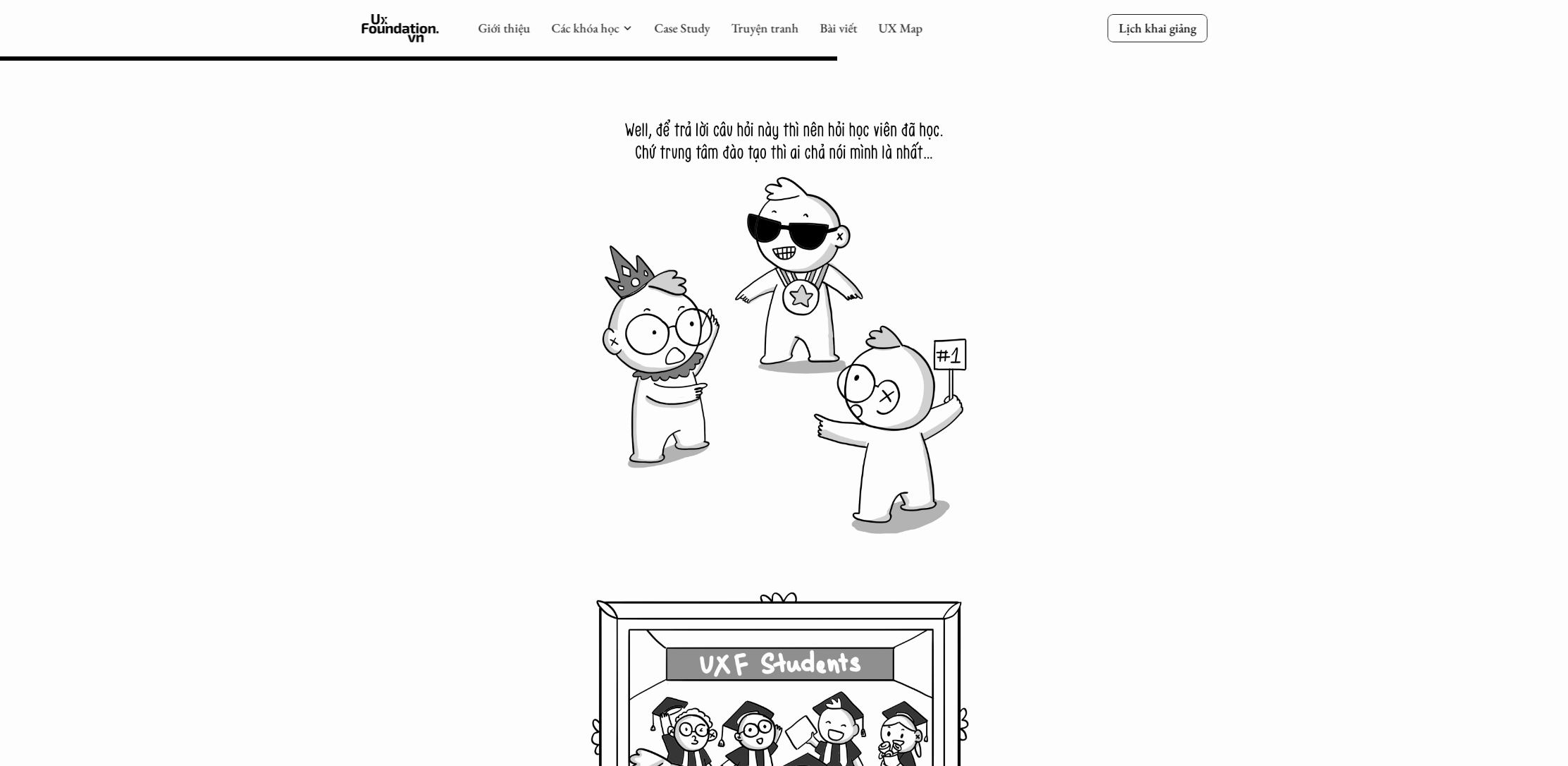
scroll to position [7811, 0]
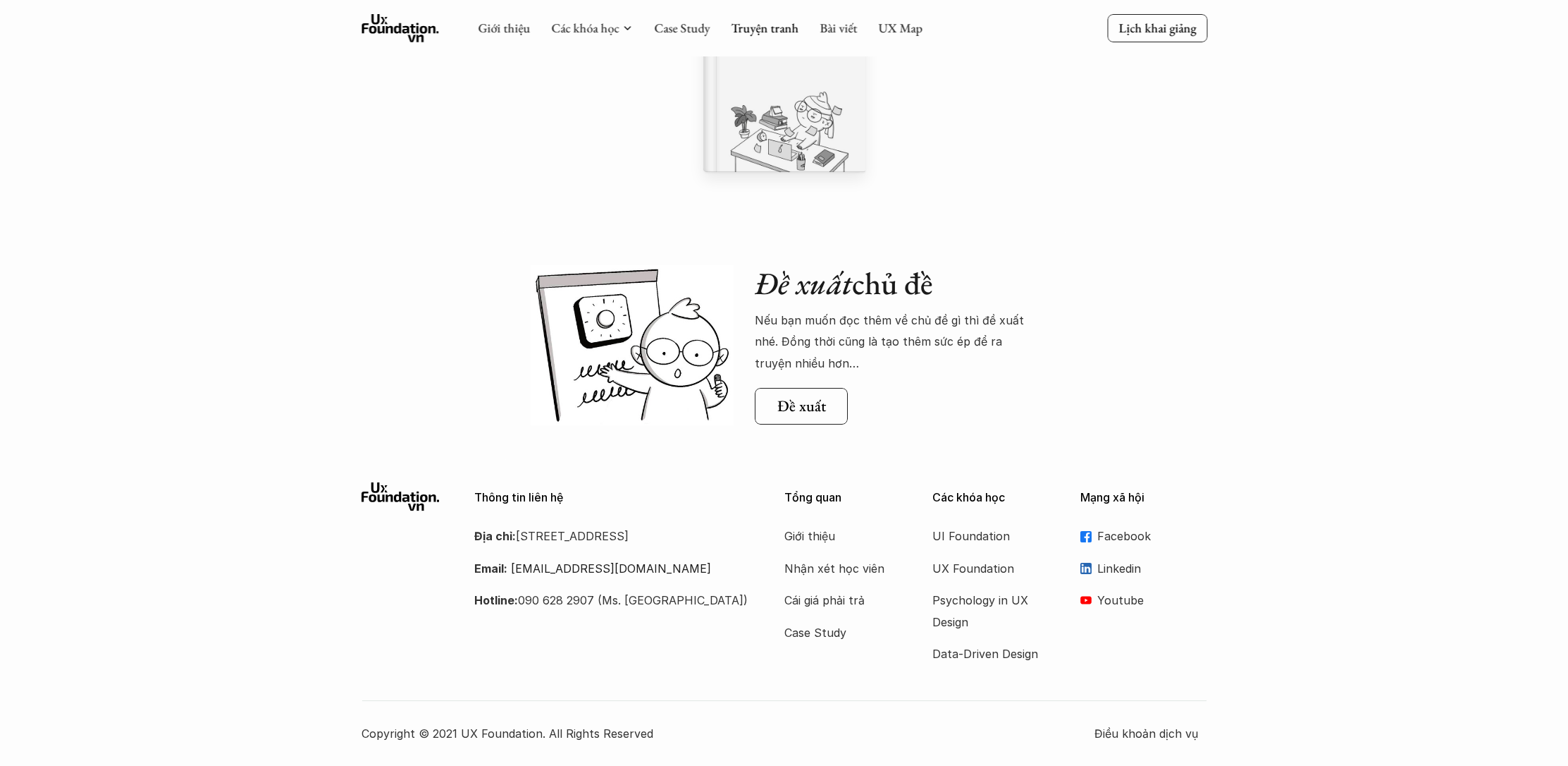
scroll to position [791, 0]
